Goal: Task Accomplishment & Management: Manage account settings

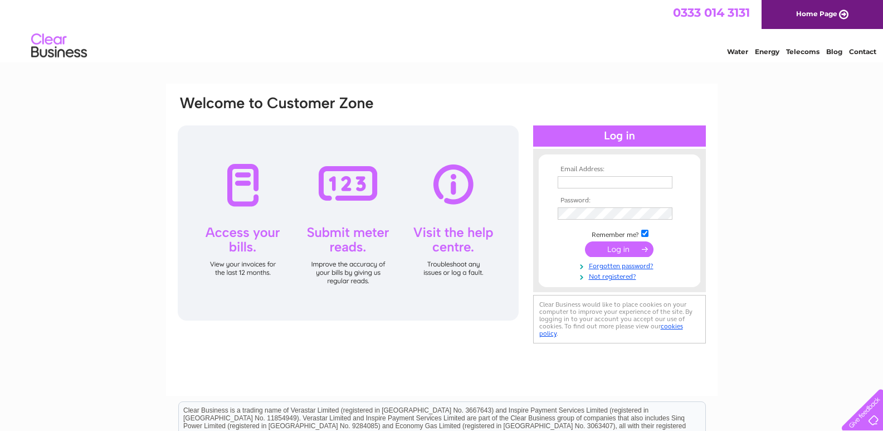
type input "purchase.ledger@primaflowfp.co.uk"
click at [615, 246] on input "submit" at bounding box center [619, 249] width 69 height 16
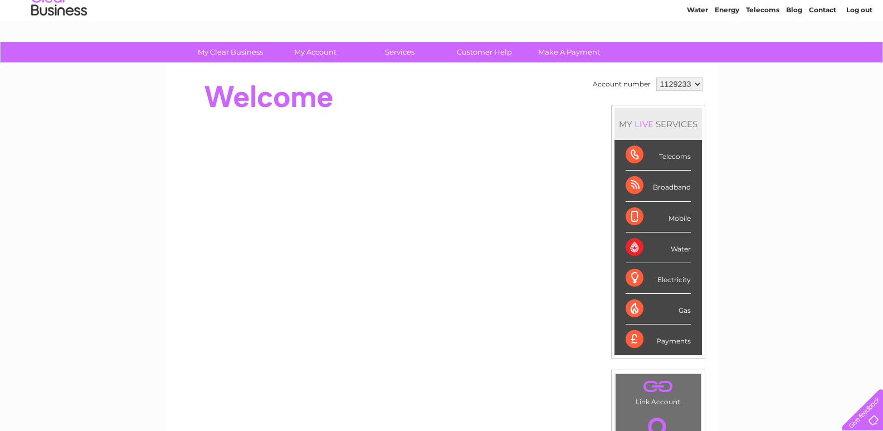
scroll to position [111, 0]
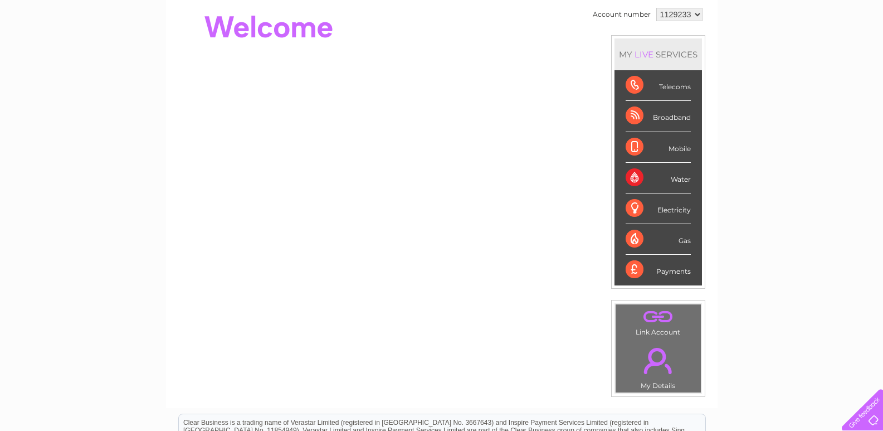
click at [651, 336] on td ". Link Account" at bounding box center [658, 321] width 86 height 35
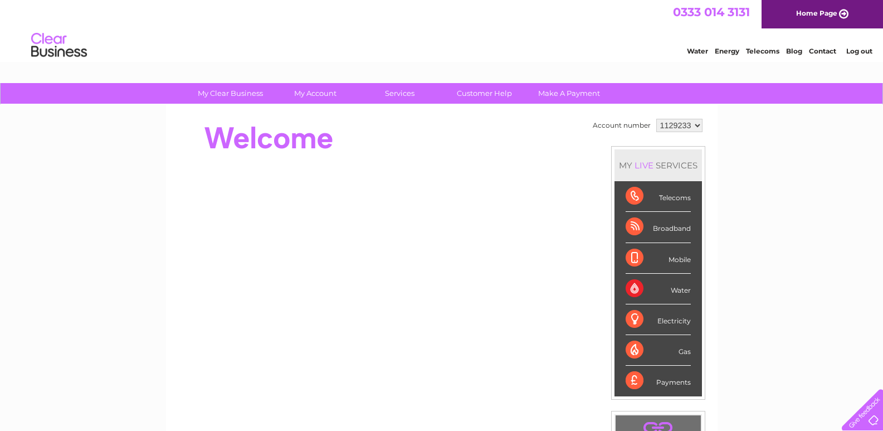
scroll to position [0, 0]
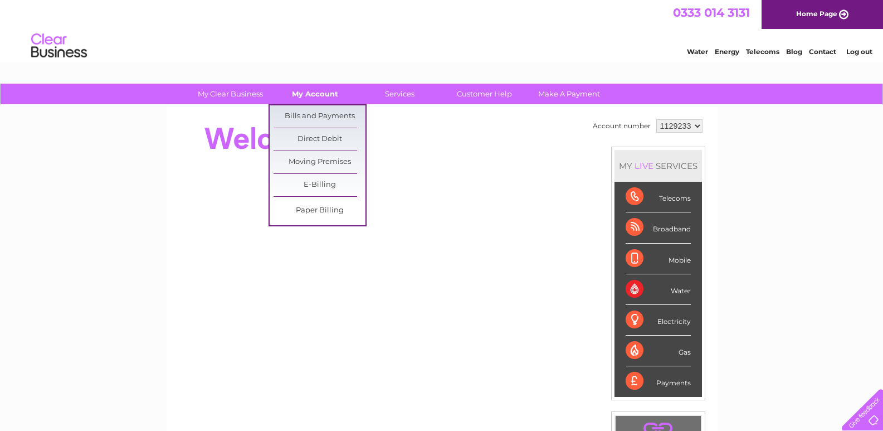
click at [314, 94] on link "My Account" at bounding box center [315, 94] width 92 height 21
click at [314, 116] on link "Bills and Payments" at bounding box center [320, 116] width 92 height 22
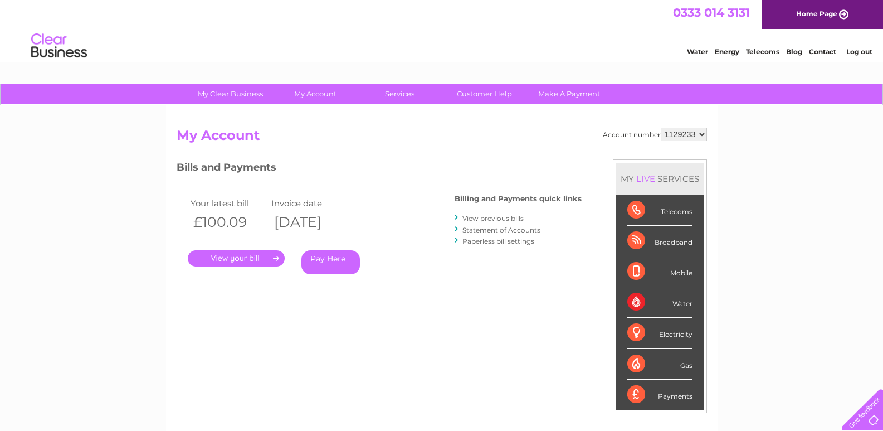
click at [240, 252] on link "." at bounding box center [236, 258] width 97 height 16
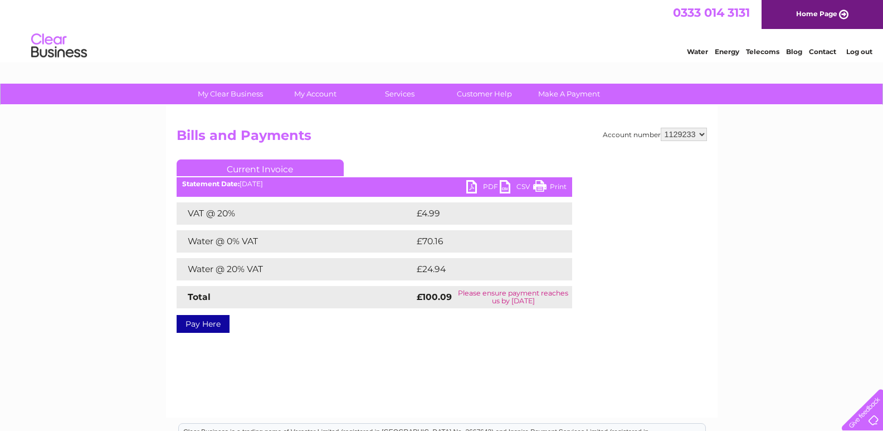
click at [481, 184] on link "PDF" at bounding box center [482, 188] width 33 height 16
click at [470, 187] on link "PDF" at bounding box center [482, 188] width 33 height 16
